Goal: Task Accomplishment & Management: Use online tool/utility

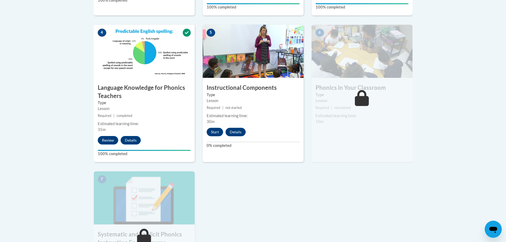
drag, startPoint x: 327, startPoint y: 217, endPoint x: 266, endPoint y: 161, distance: 83.0
click at [327, 217] on div "1 Pre-Course Survey for Systematic and Explicit Phonics Instruction Type Pre-Co…" at bounding box center [253, 93] width 327 height 415
click at [213, 130] on button "Start" at bounding box center [215, 132] width 16 height 8
